Goal: Information Seeking & Learning: Learn about a topic

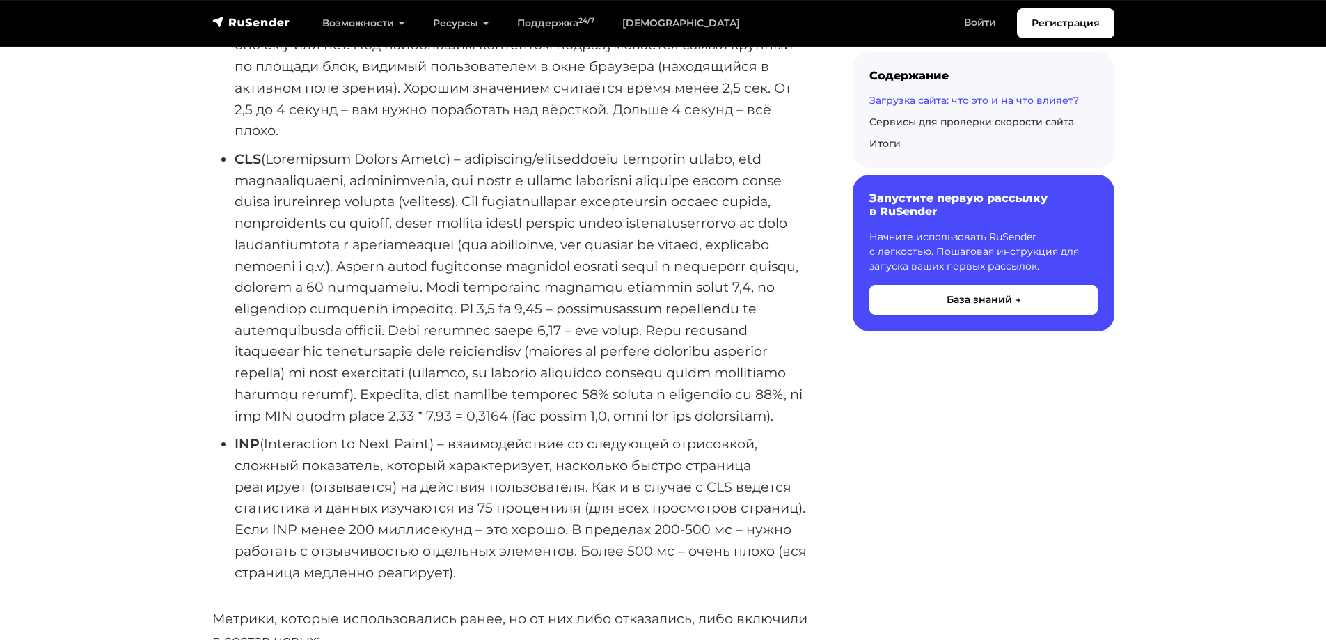
scroll to position [1948, 0]
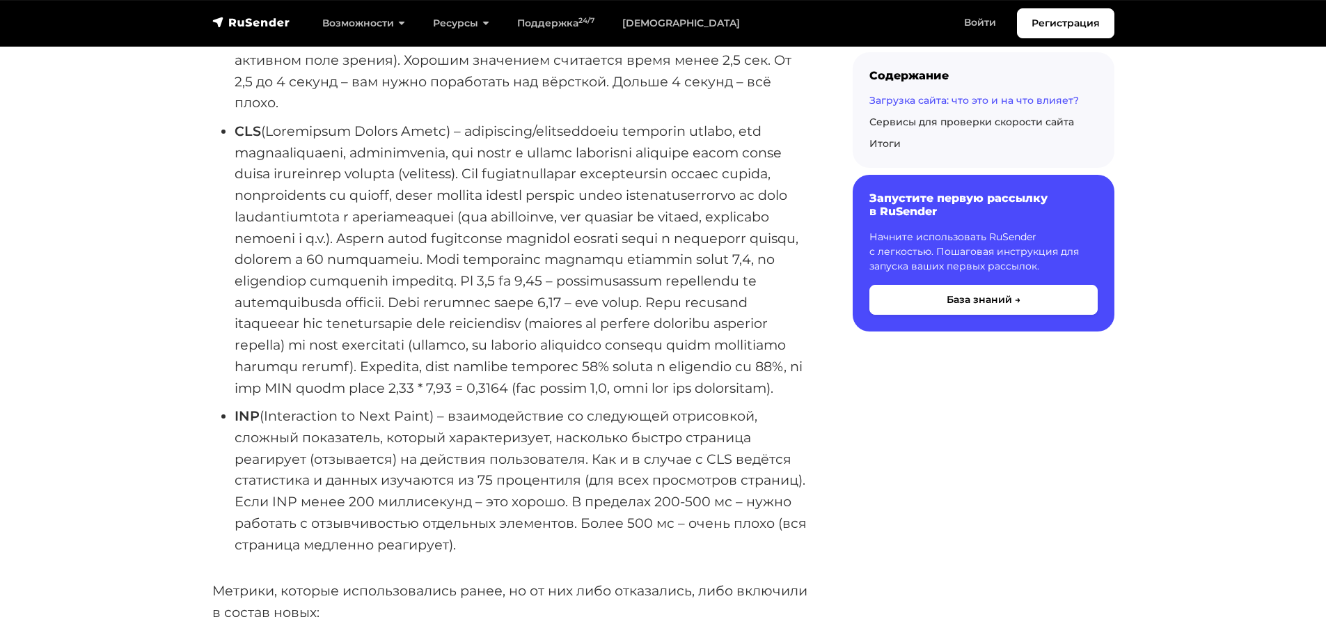
drag, startPoint x: 228, startPoint y: 337, endPoint x: 512, endPoint y: 216, distance: 308.7
click at [511, 216] on li "CLS" at bounding box center [521, 259] width 573 height 278
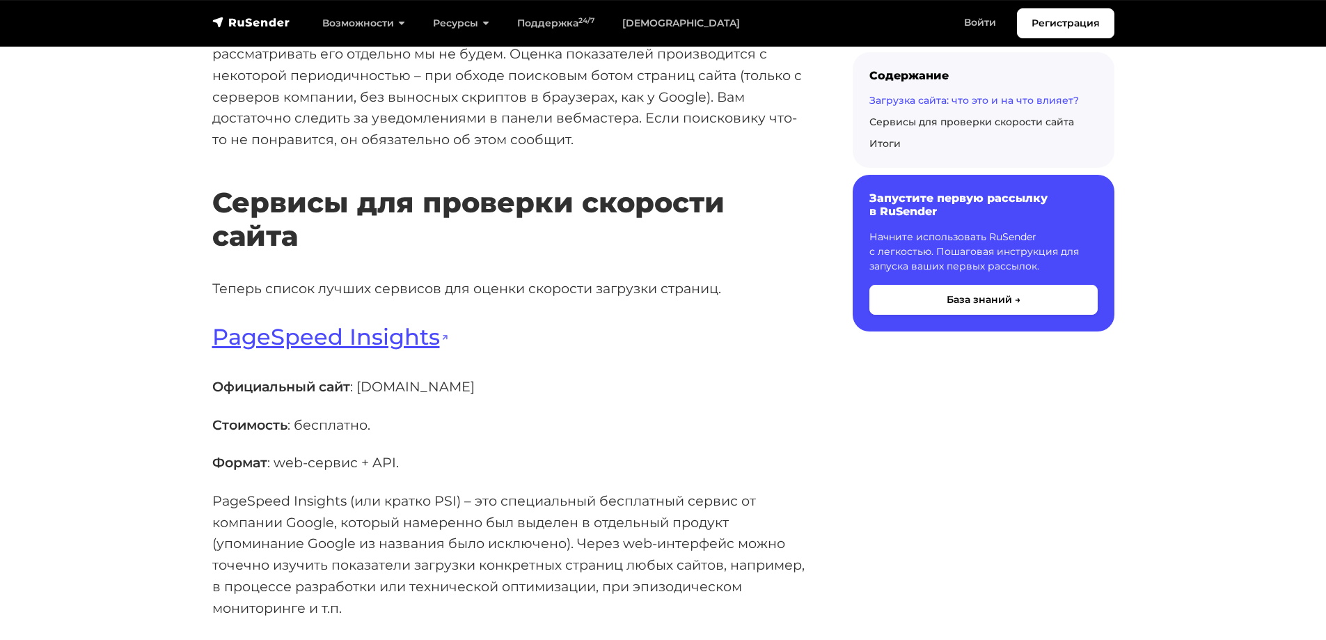
scroll to position [3758, 0]
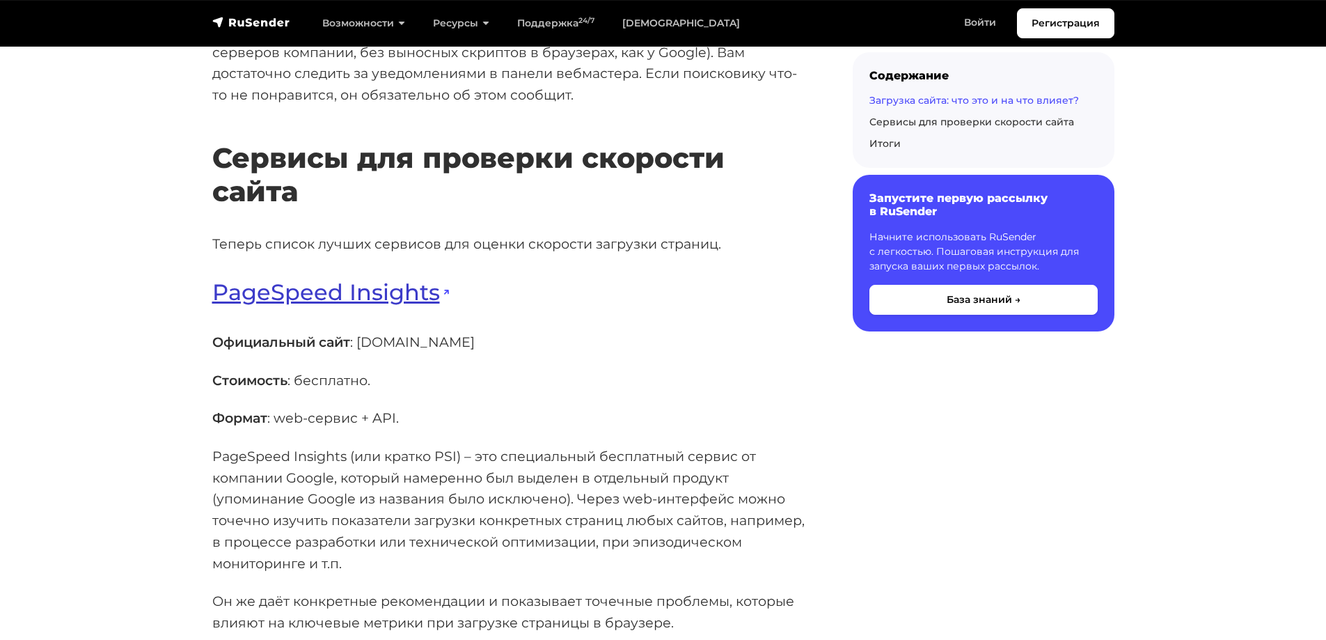
click at [267, 305] on link "PageSpeed Insights" at bounding box center [330, 291] width 237 height 27
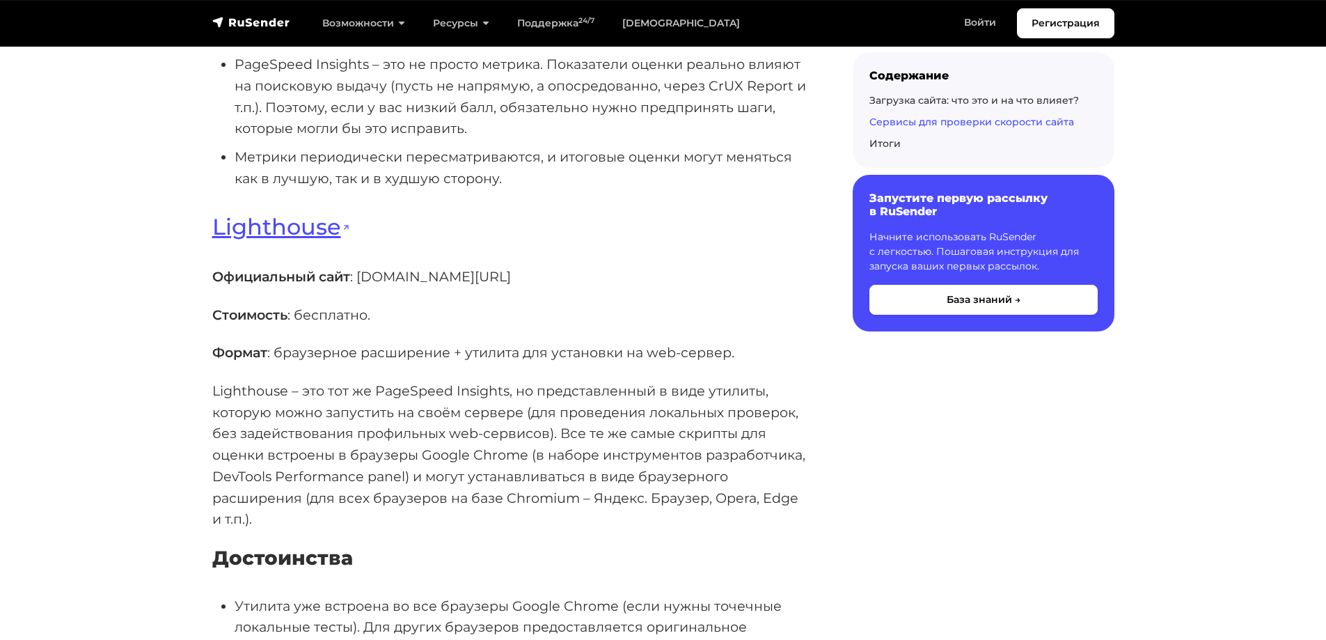
scroll to position [5080, 0]
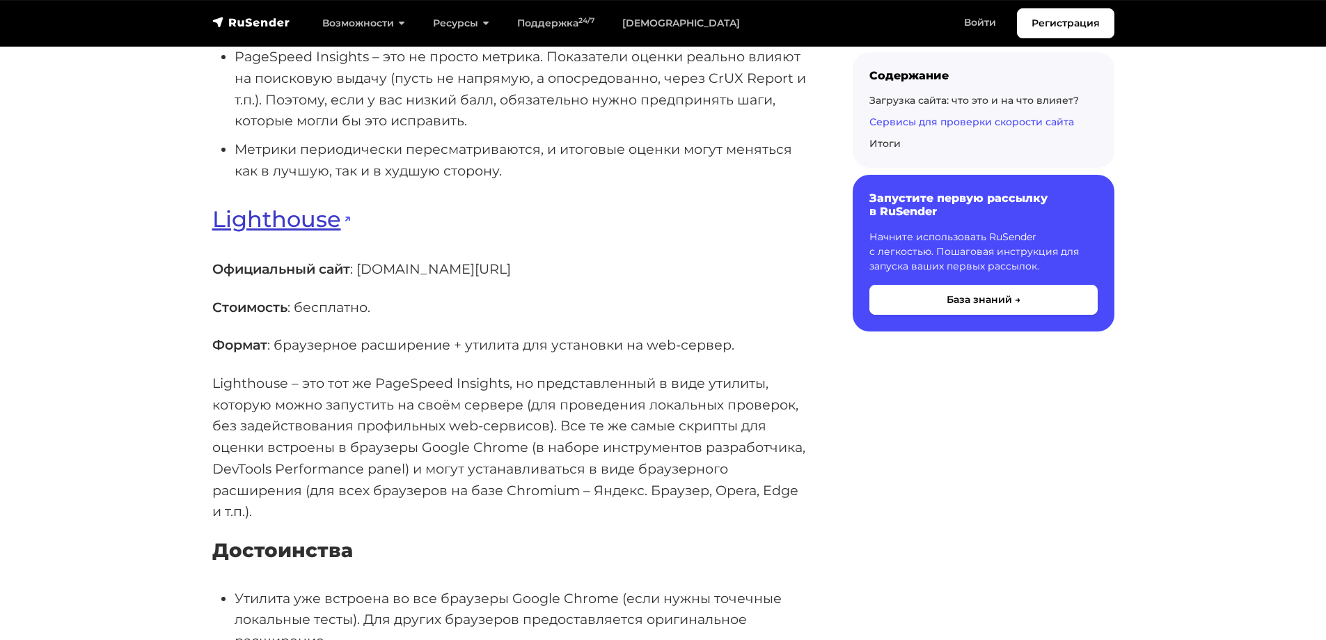
click at [274, 232] on link "Lighthouse" at bounding box center [281, 218] width 138 height 27
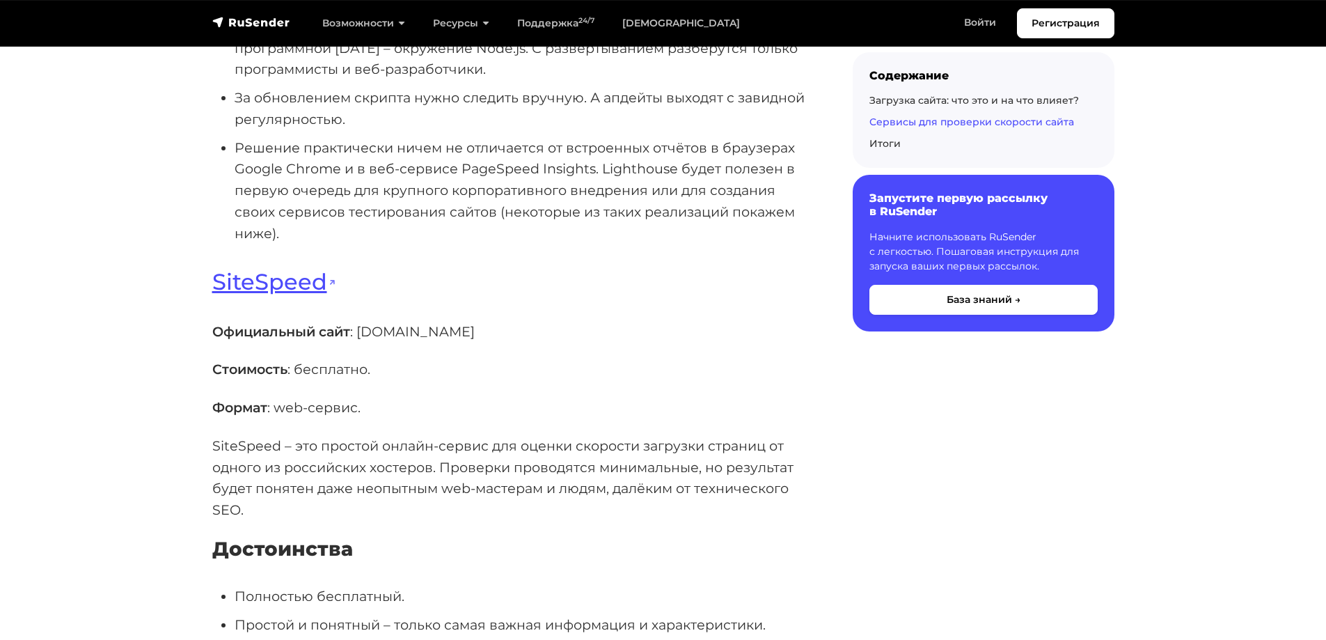
scroll to position [6472, 0]
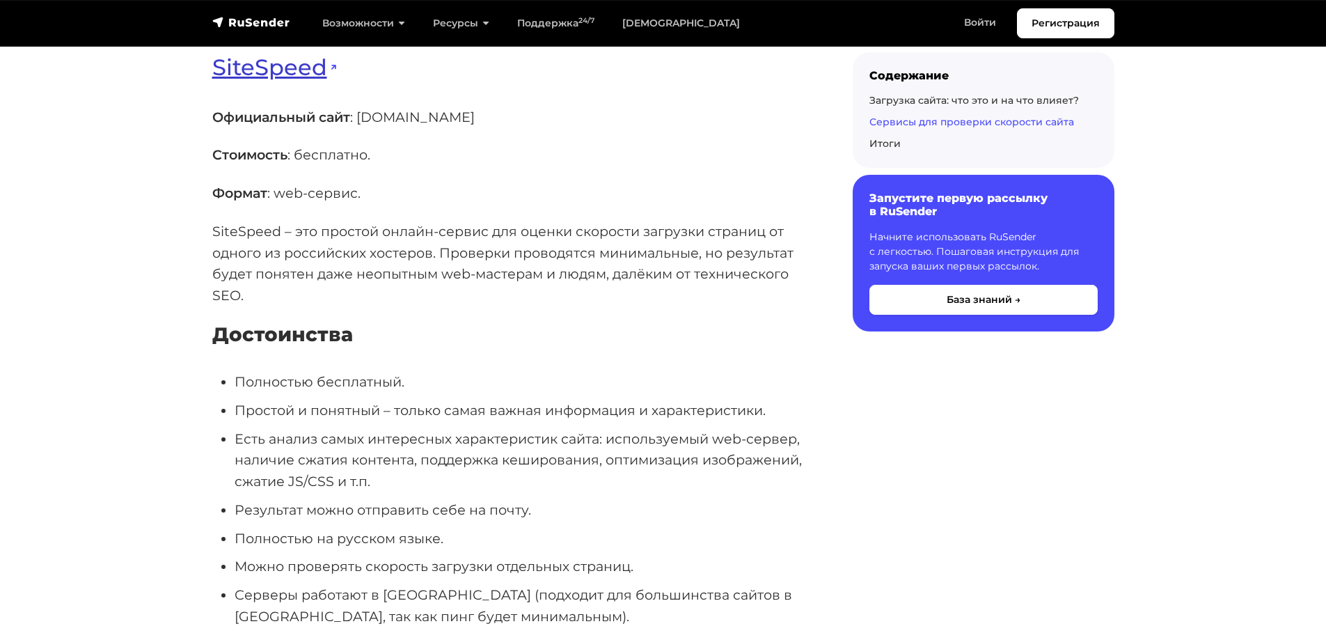
click at [277, 81] on link "SiteSpeed" at bounding box center [274, 67] width 124 height 27
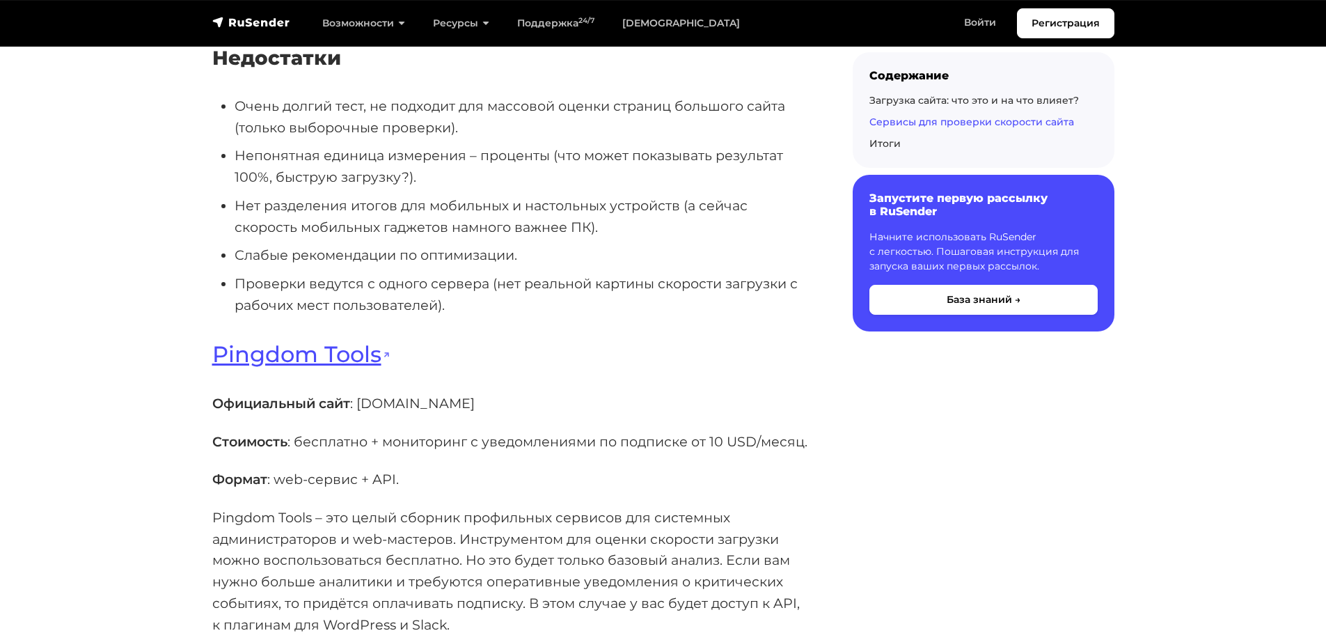
scroll to position [7307, 0]
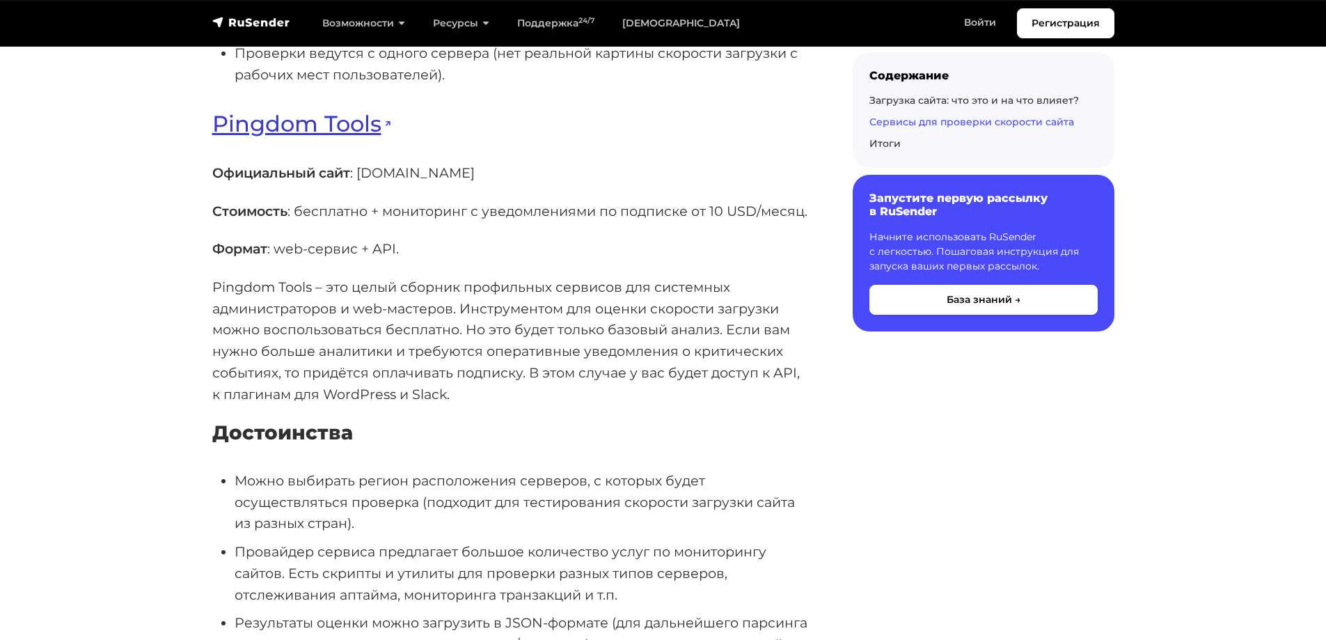
click at [299, 137] on link "Pingdom Tools" at bounding box center [301, 123] width 178 height 27
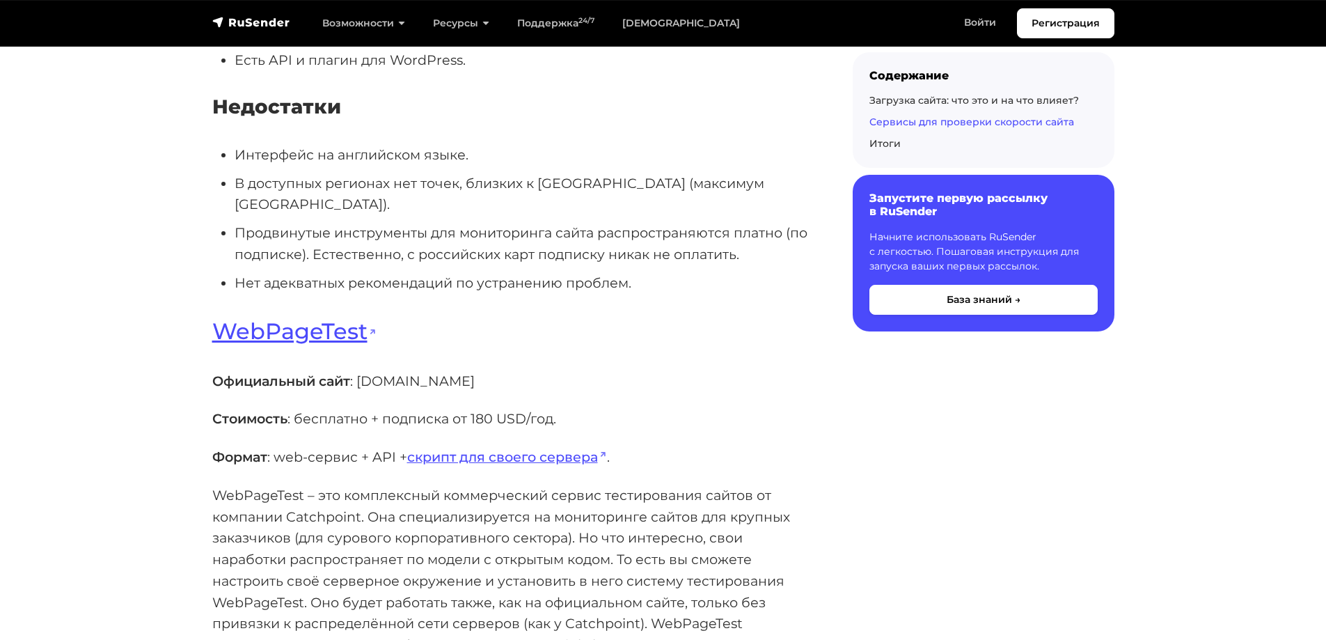
scroll to position [8142, 0]
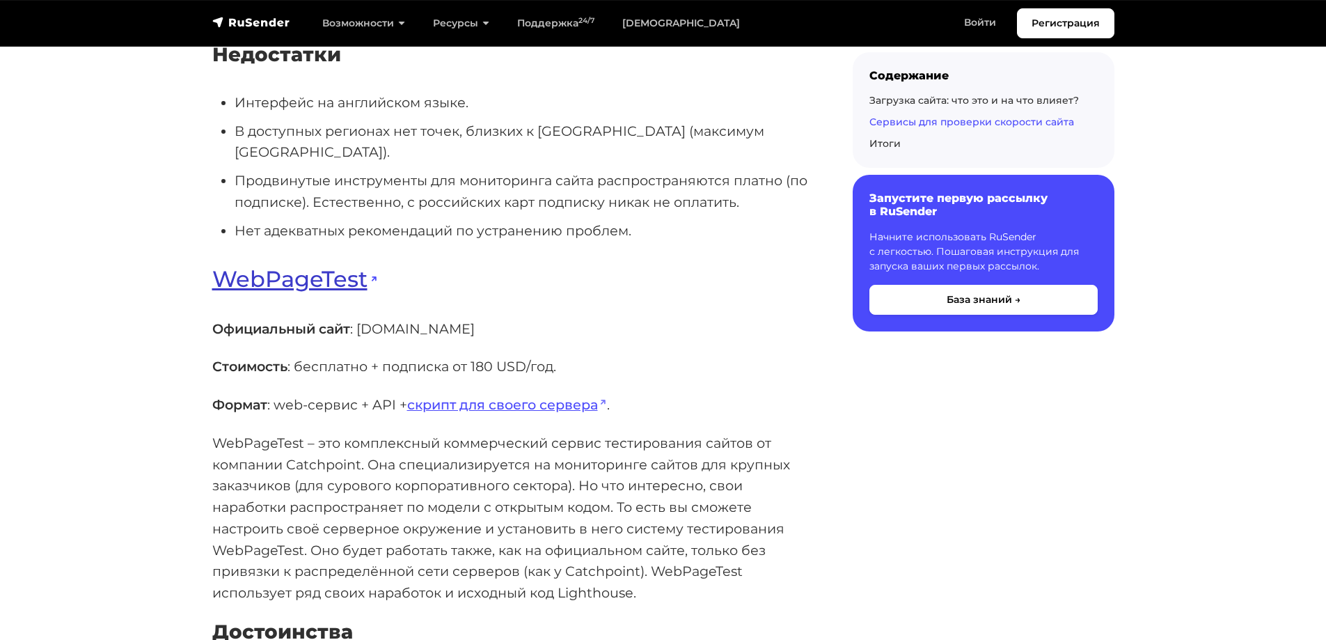
click at [288, 292] on link "WebPageTest" at bounding box center [294, 278] width 164 height 27
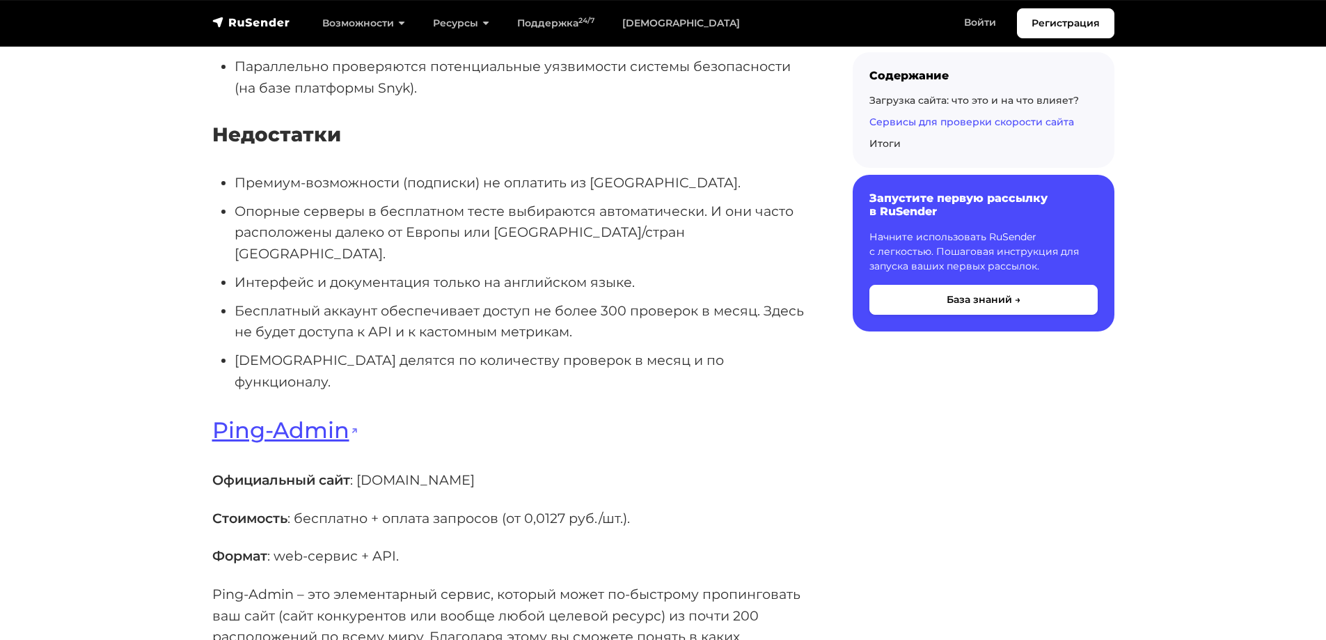
scroll to position [9255, 0]
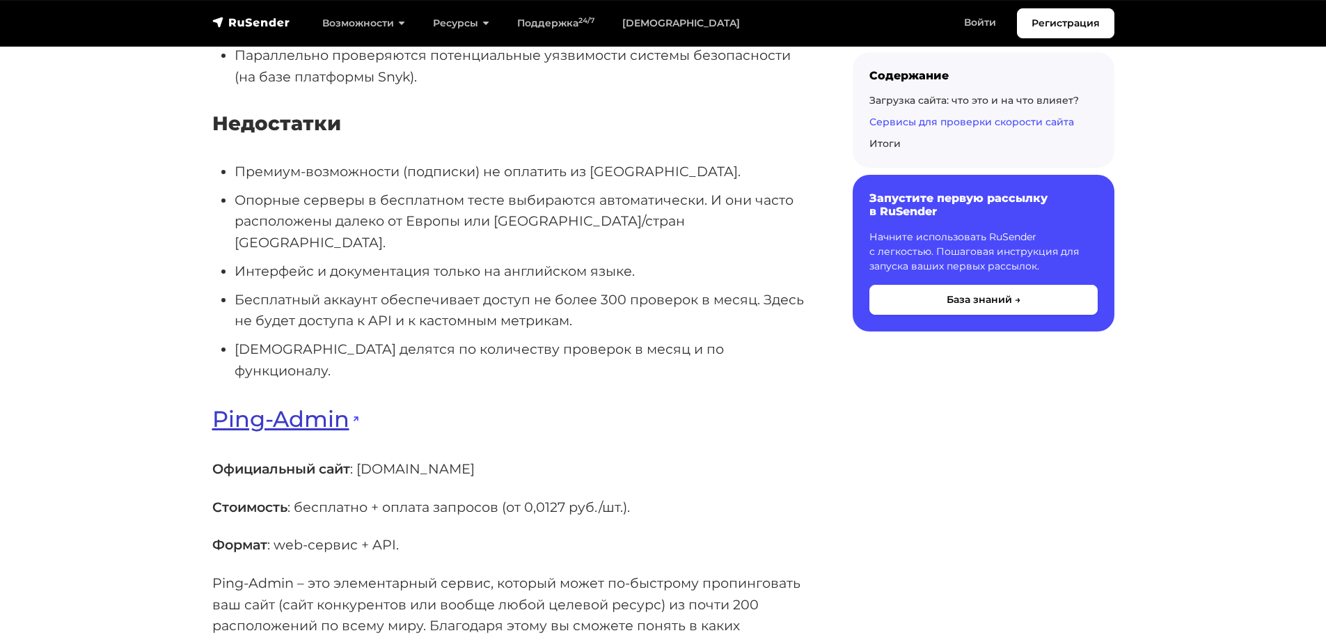
click at [270, 432] on link "Ping-Admin" at bounding box center [285, 418] width 146 height 27
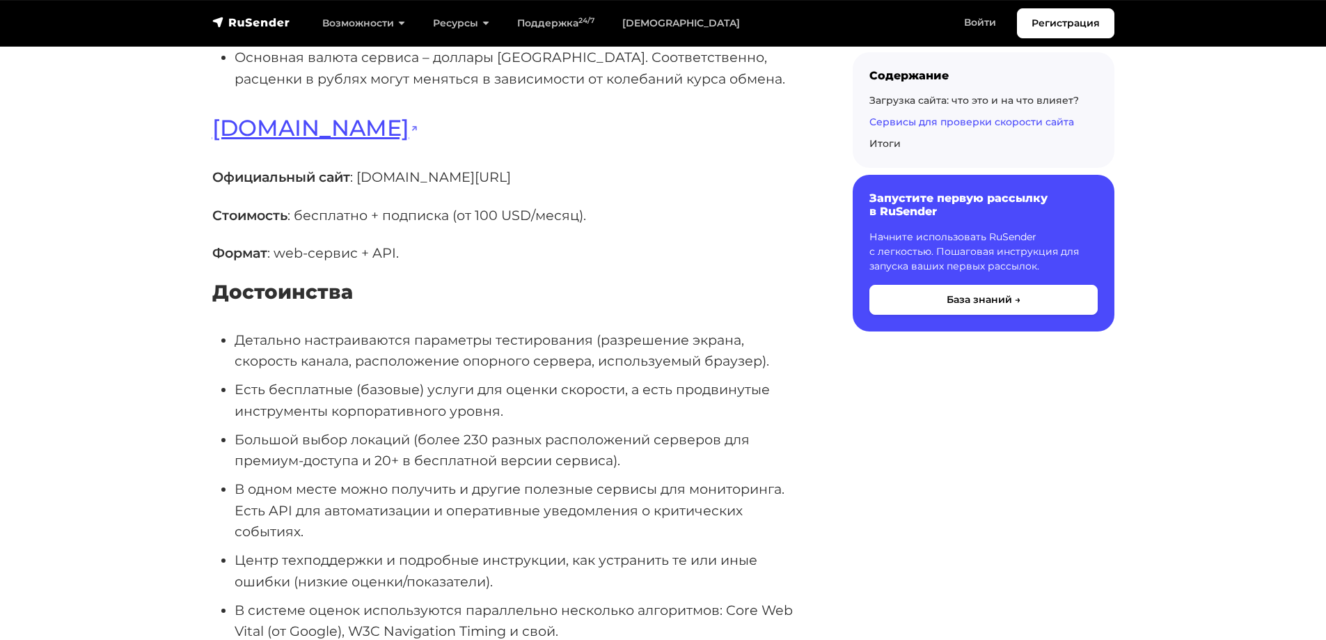
scroll to position [10508, 0]
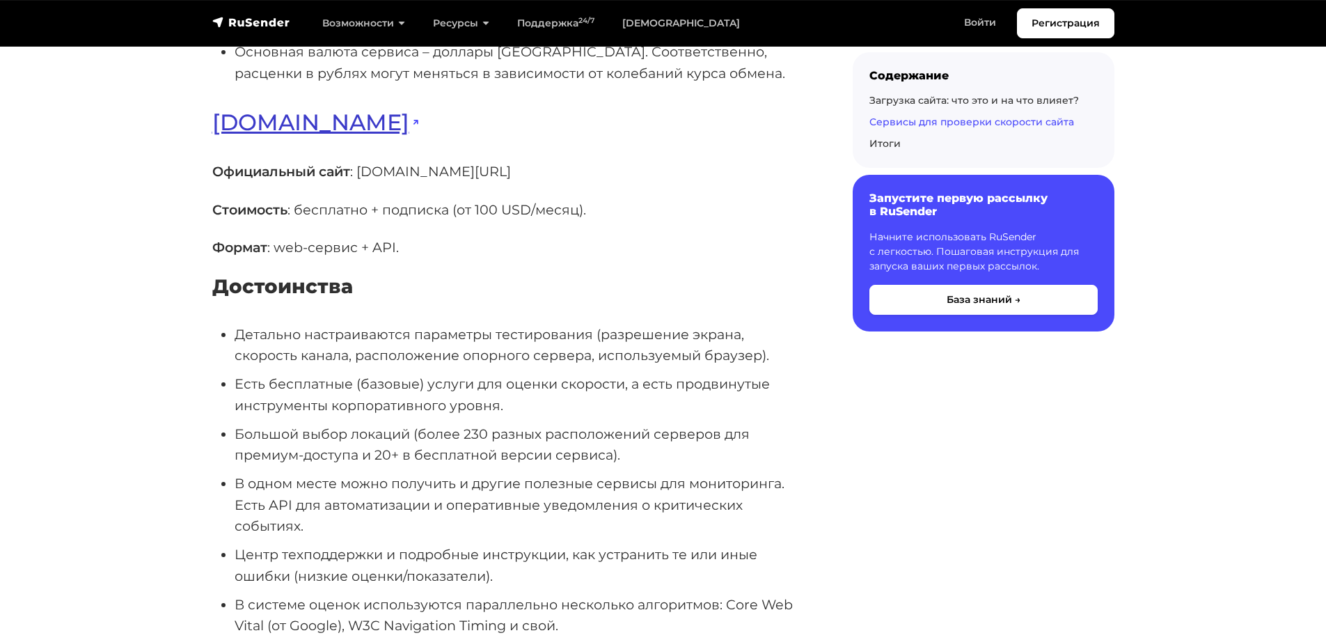
click at [294, 136] on link "[DOMAIN_NAME]" at bounding box center [315, 122] width 206 height 27
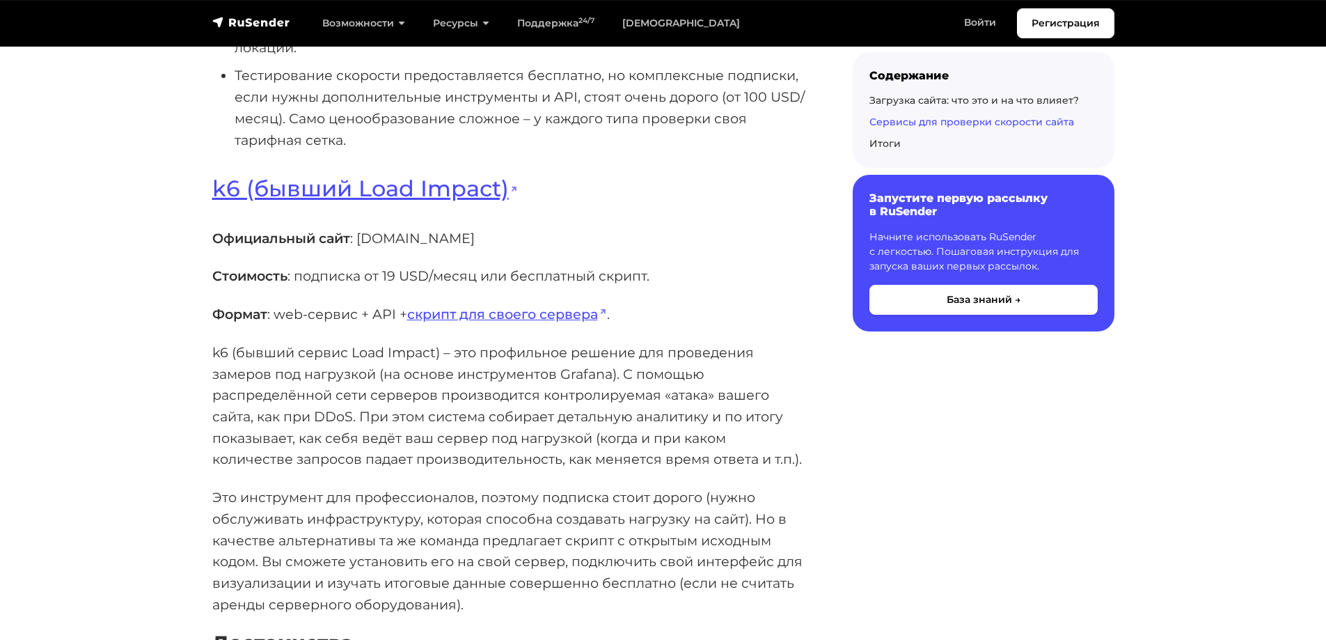
scroll to position [11343, 0]
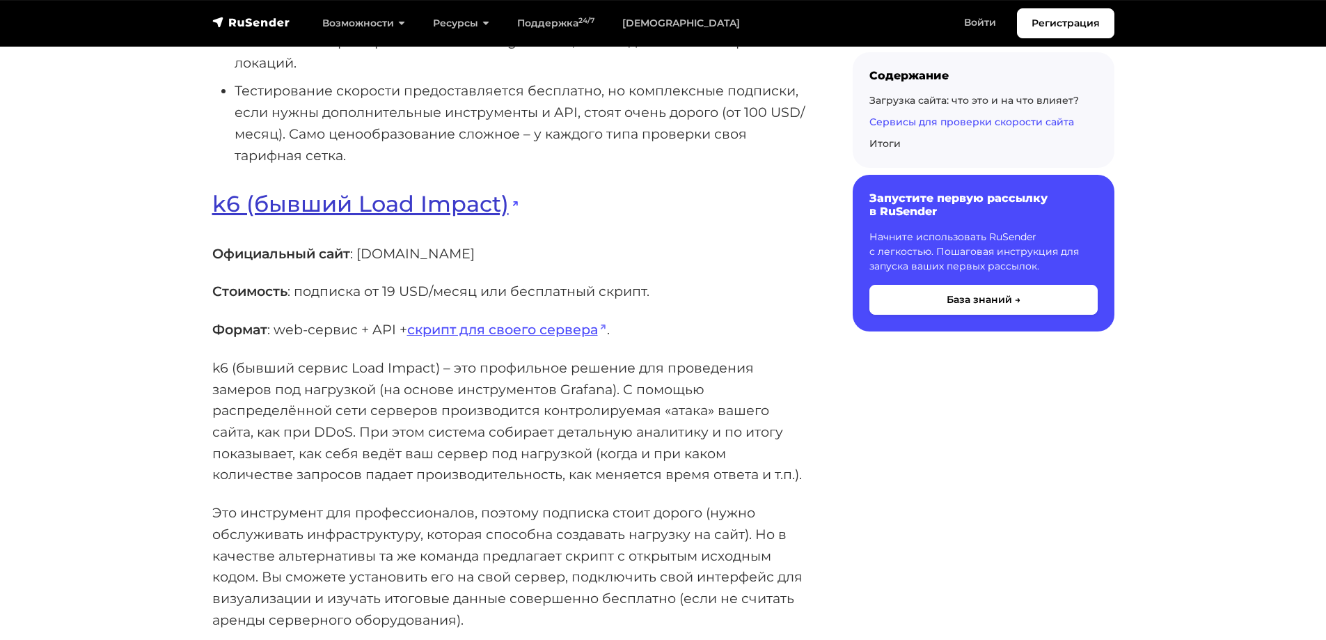
click at [331, 217] on link "k6 (бывший Load Impact)" at bounding box center [364, 203] width 305 height 27
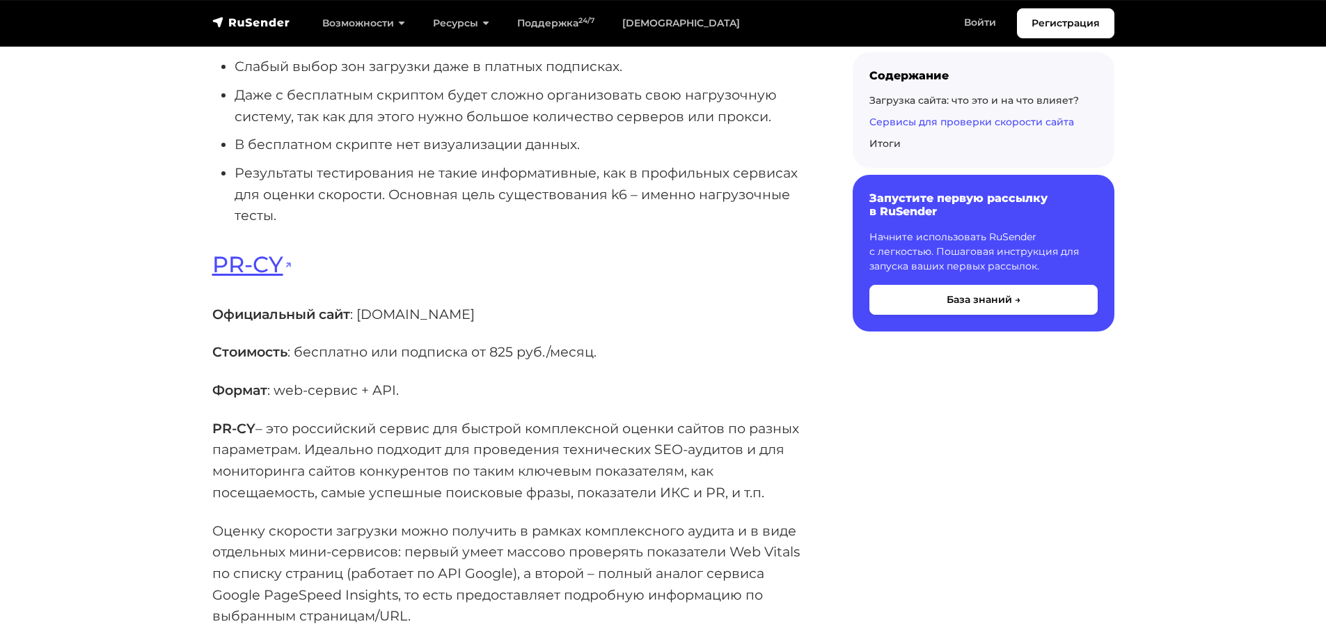
scroll to position [12456, 0]
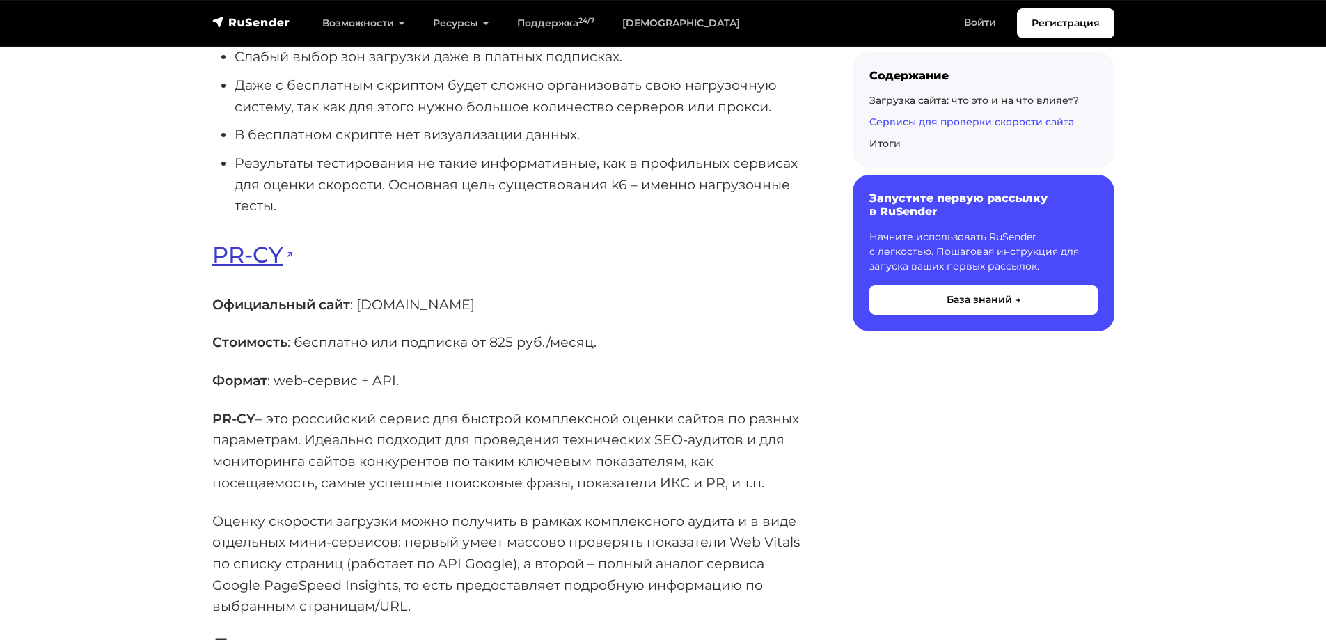
click at [248, 268] on link "PR-CY" at bounding box center [252, 254] width 80 height 27
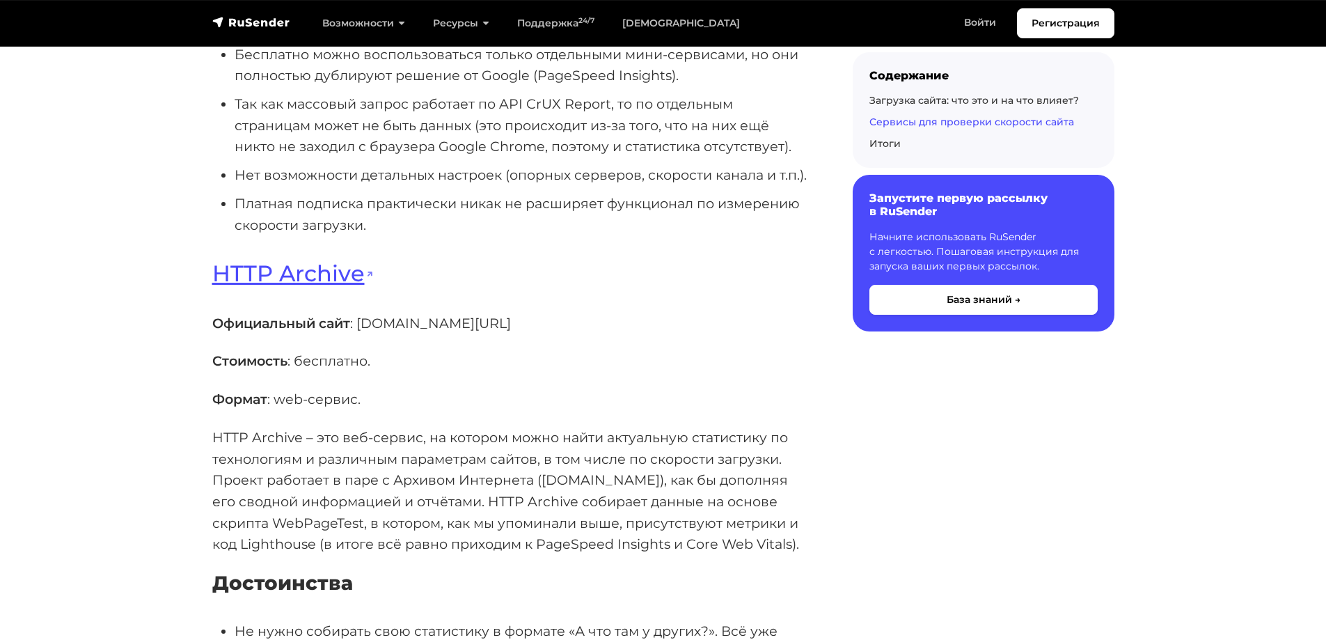
scroll to position [13430, 0]
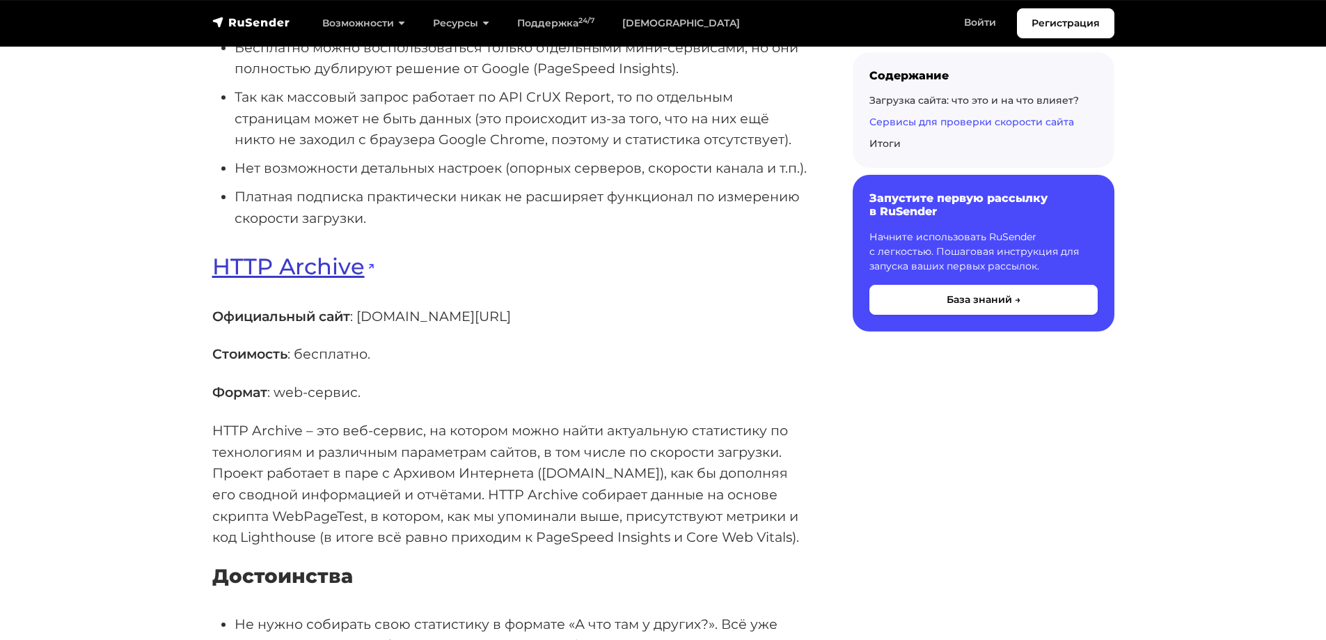
click at [286, 280] on link "HTTP Archive" at bounding box center [292, 266] width 161 height 27
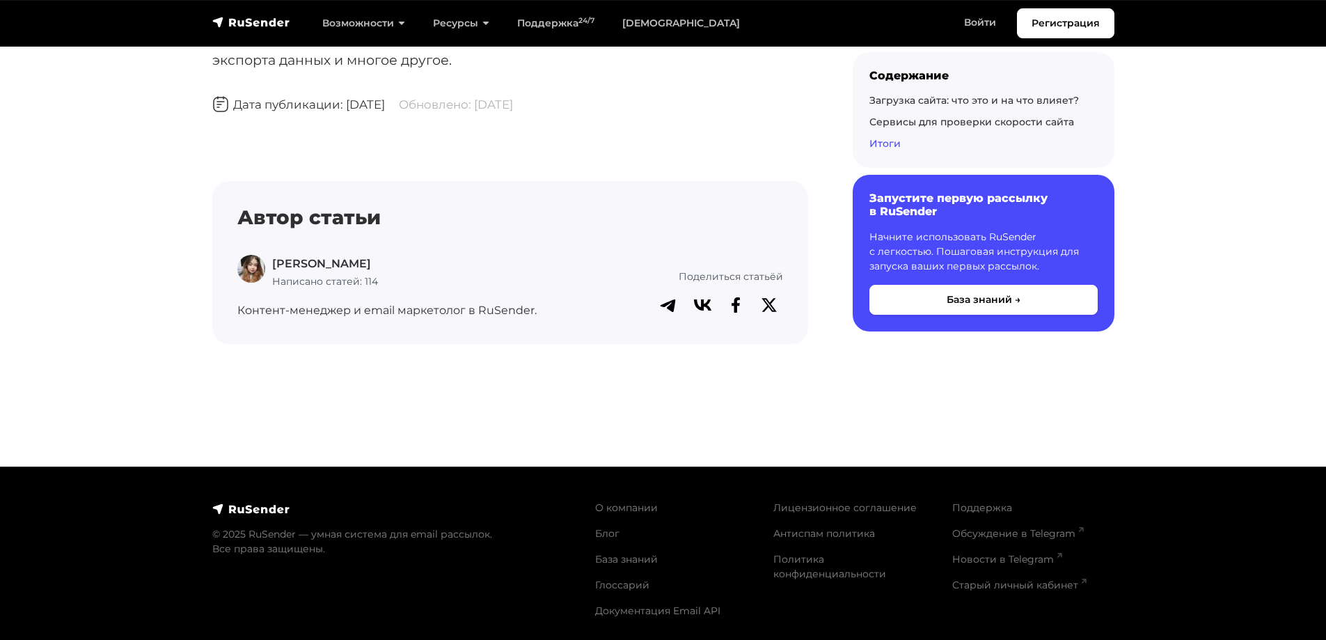
scroll to position [15100, 0]
